Goal: Information Seeking & Learning: Check status

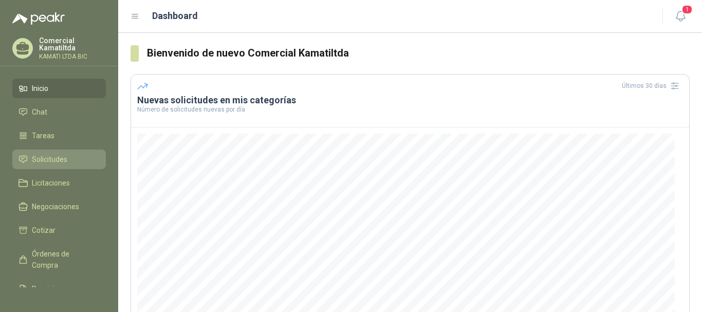
click at [63, 162] on span "Solicitudes" at bounding box center [49, 159] width 35 height 11
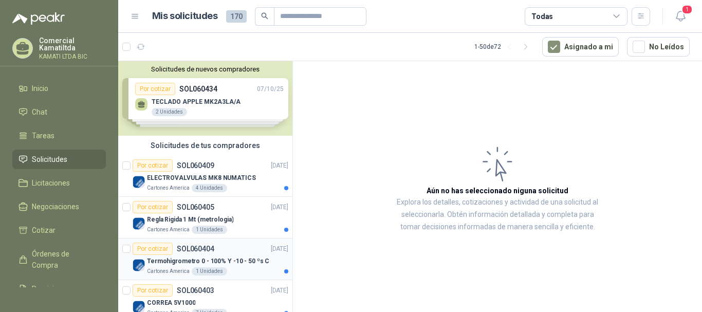
click at [260, 269] on div "Cartones America 1 Unidades" at bounding box center [217, 271] width 141 height 8
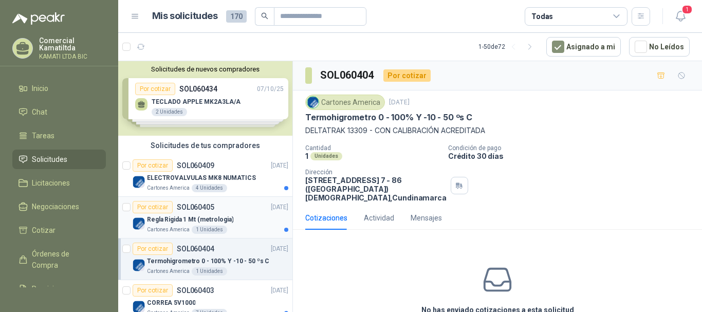
click at [231, 216] on div "Regla Rigida 1 Mt (metrologia)" at bounding box center [217, 219] width 141 height 12
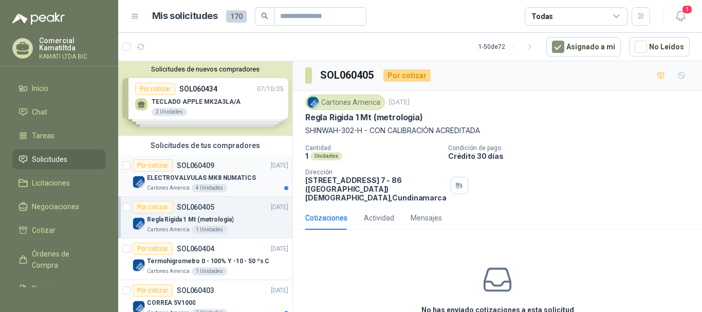
click at [240, 174] on p "ELECTROVALVULAS MK8 NUMATICS" at bounding box center [201, 178] width 109 height 10
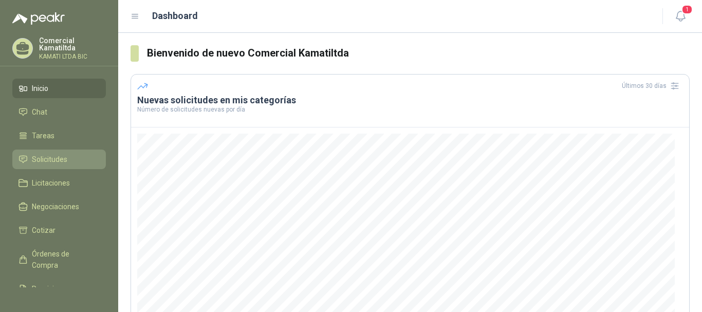
click at [49, 158] on span "Solicitudes" at bounding box center [49, 159] width 35 height 11
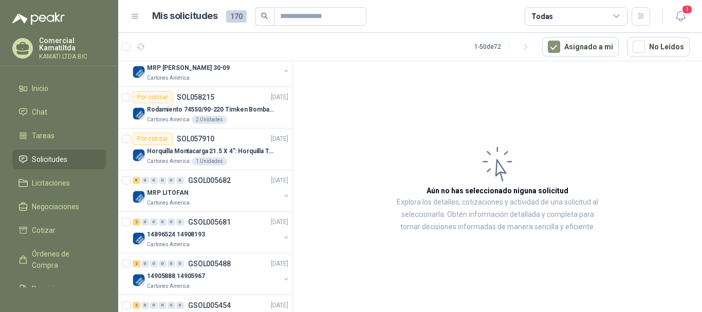
scroll to position [103, 0]
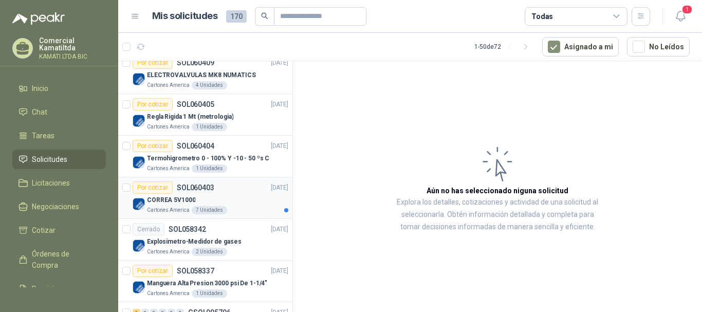
click at [252, 207] on div "Cartones America 7 Unidades" at bounding box center [217, 210] width 141 height 8
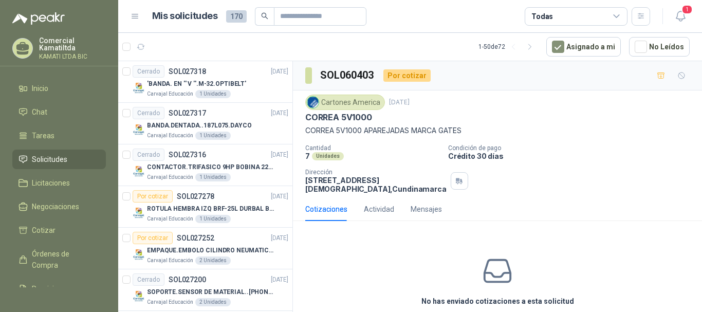
scroll to position [1934, 0]
